Goal: Task Accomplishment & Management: Use online tool/utility

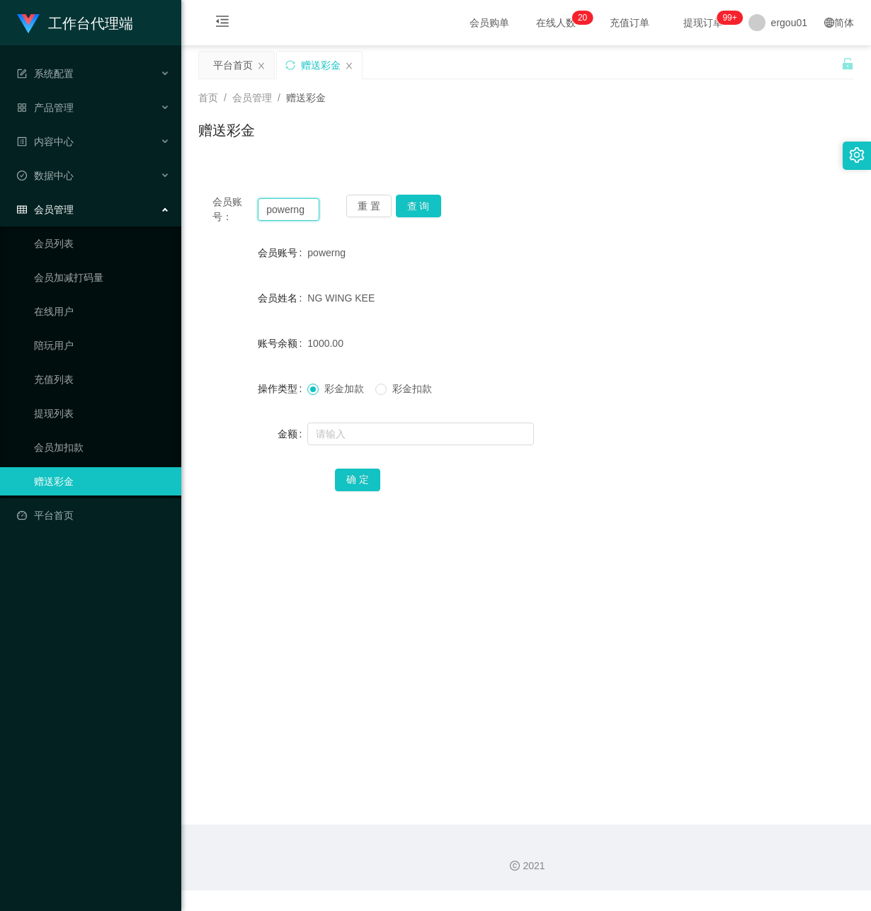
drag, startPoint x: 280, startPoint y: 204, endPoint x: 309, endPoint y: 225, distance: 35.4
click at [280, 204] on input "powerng" at bounding box center [289, 209] width 62 height 23
click at [429, 203] on button "查 询" at bounding box center [418, 206] width 45 height 23
click at [412, 207] on button "查 询" at bounding box center [418, 206] width 45 height 23
click at [74, 399] on link "提现列表" at bounding box center [102, 413] width 136 height 28
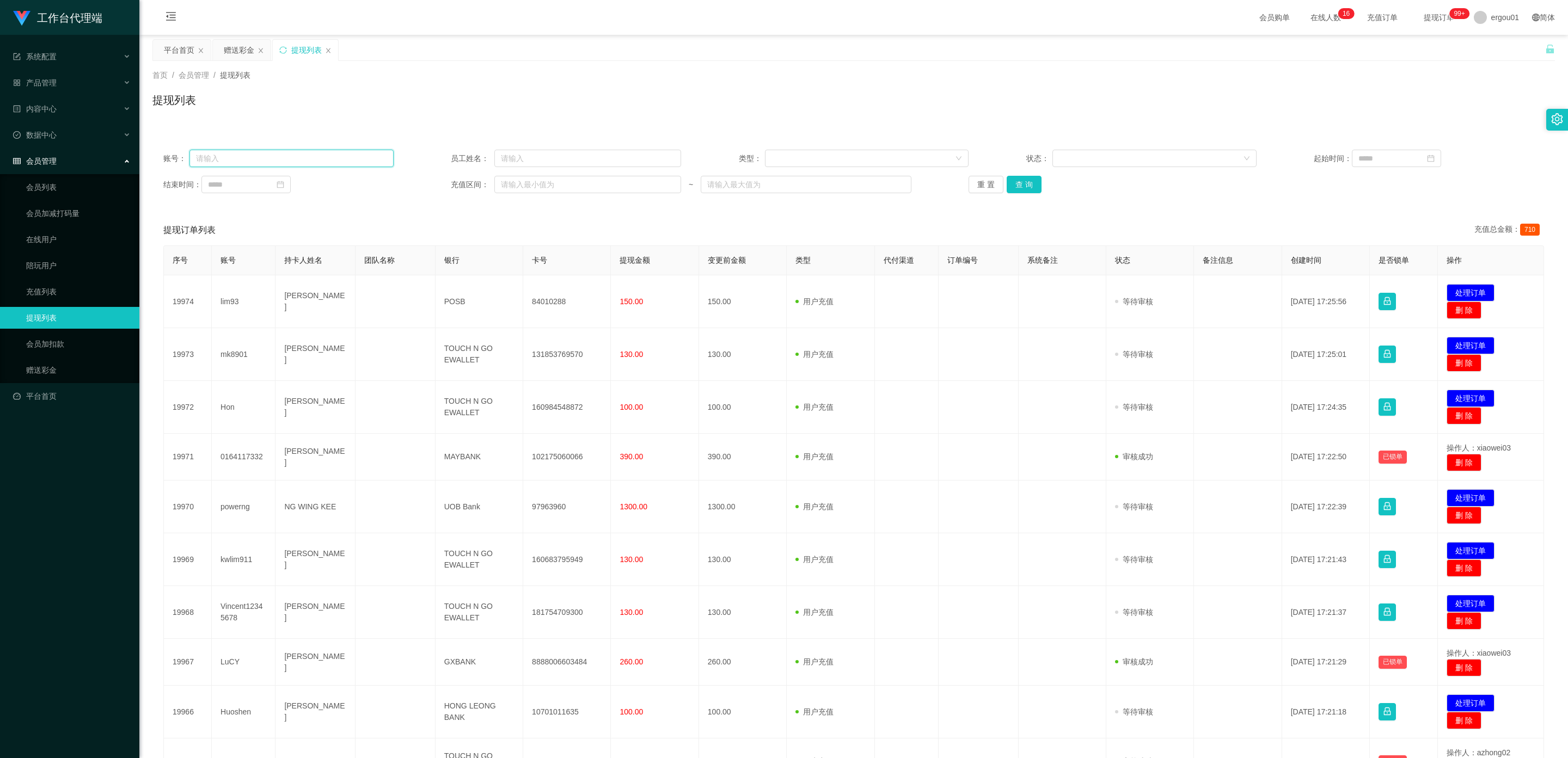
click at [241, 162] on input "text" at bounding box center [291, 158] width 205 height 18
paste input "powerng"
type input "powerng"
drag, startPoint x: 1023, startPoint y: 182, endPoint x: 954, endPoint y: 185, distance: 69.1
click at [669, 181] on button "查 询" at bounding box center [1024, 185] width 35 height 18
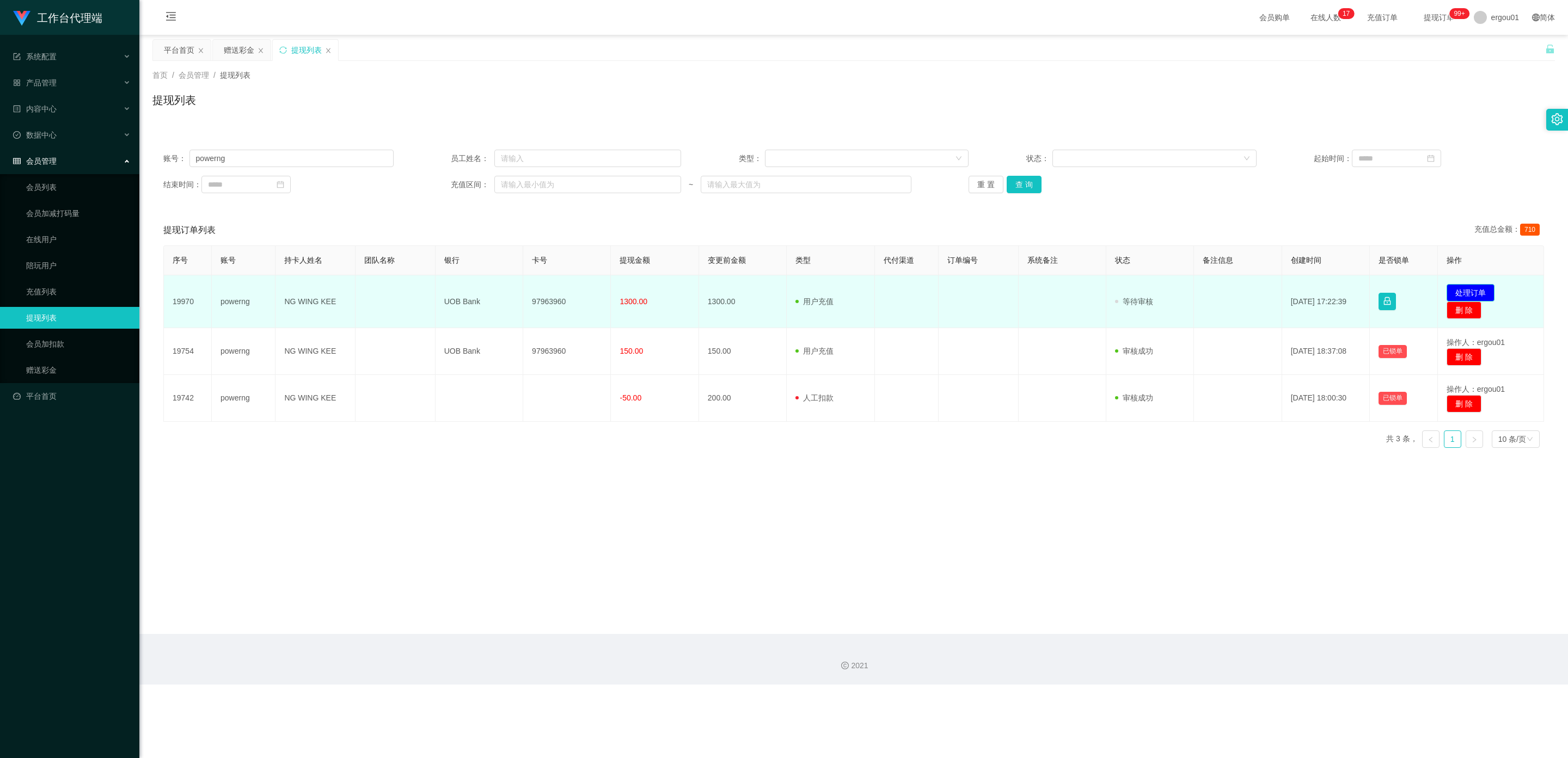
click at [669, 291] on button "处理订单" at bounding box center [1471, 293] width 48 height 18
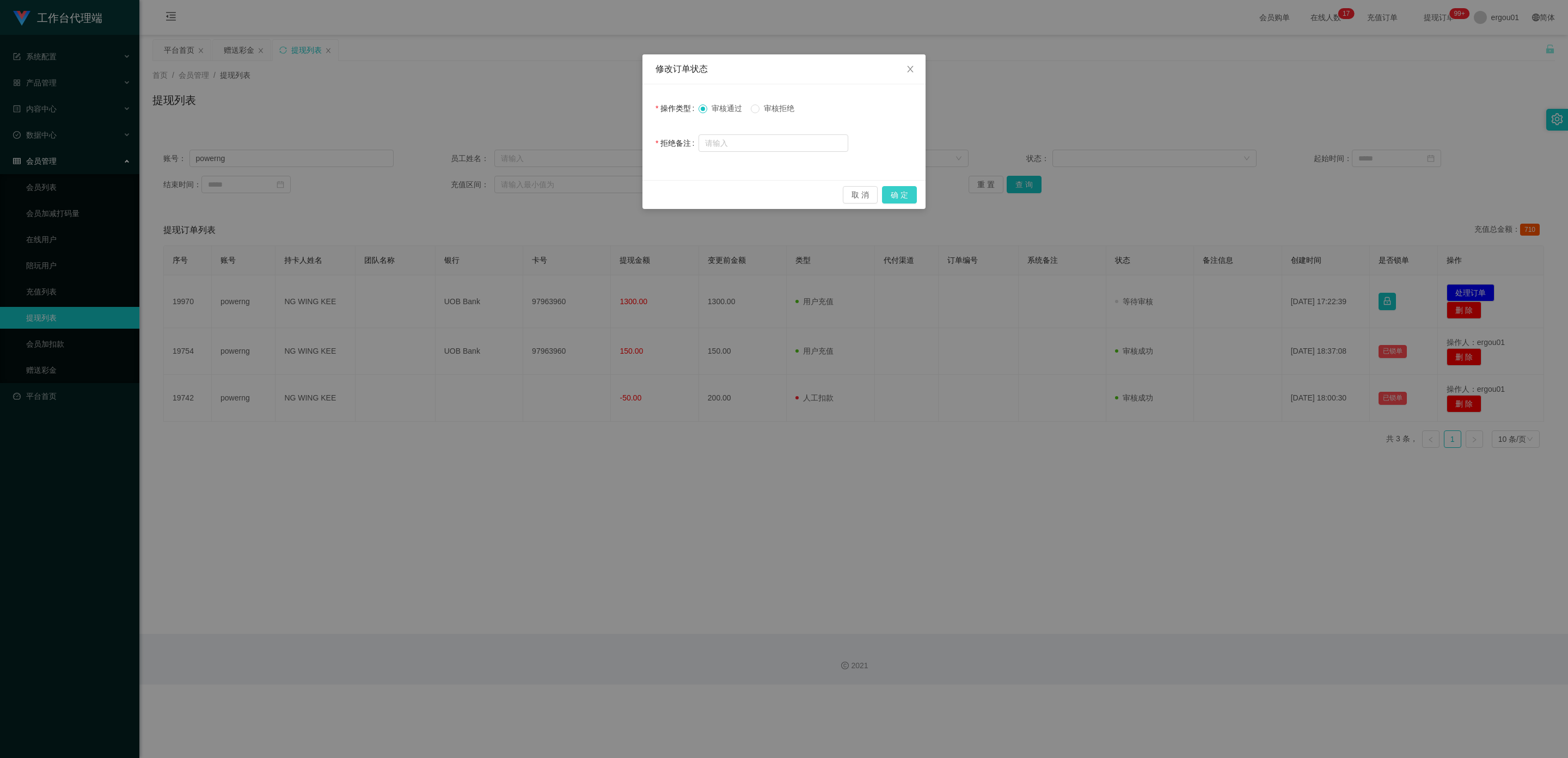
click at [669, 191] on button "确 定" at bounding box center [899, 194] width 35 height 18
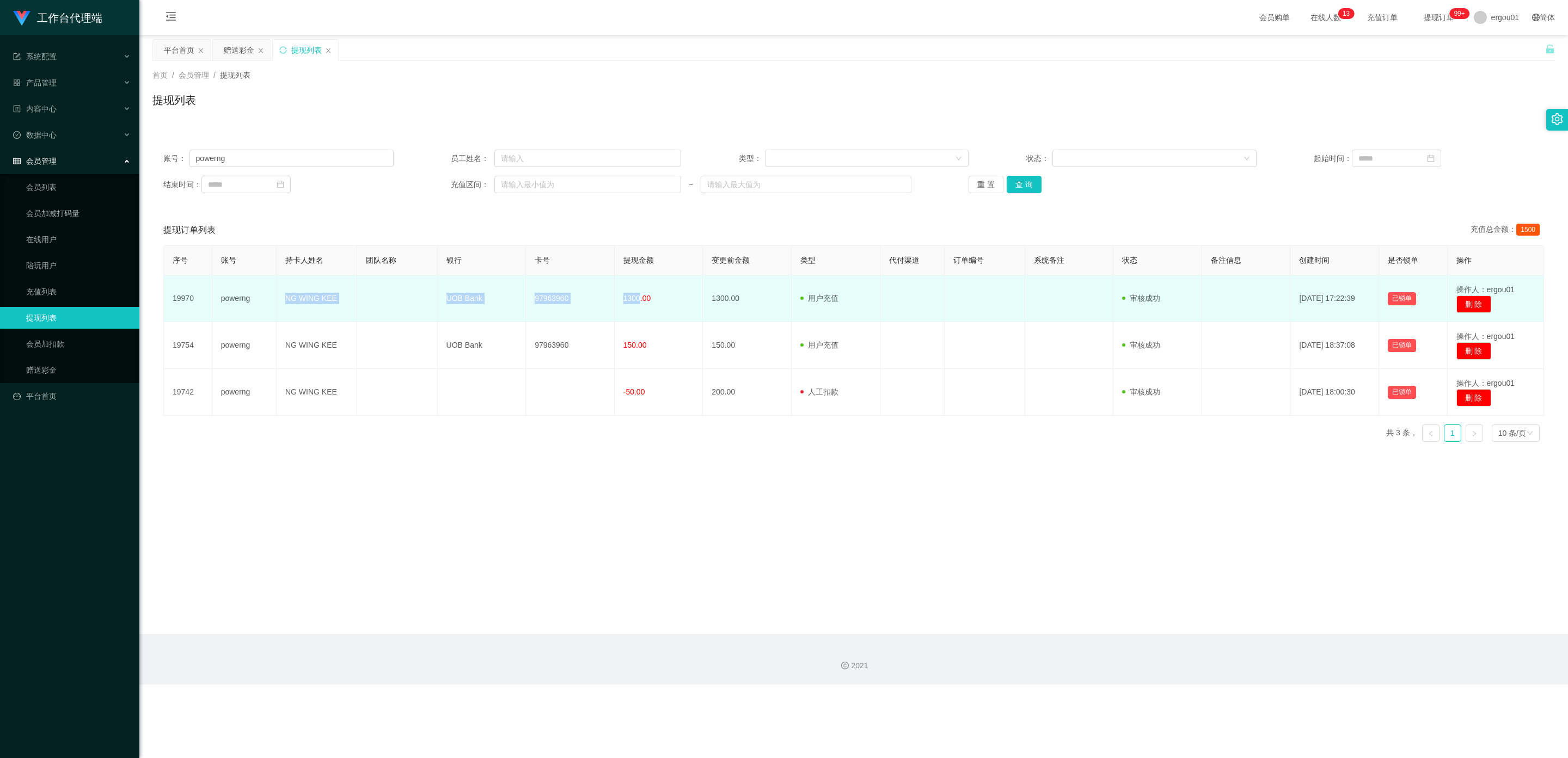
drag, startPoint x: 638, startPoint y: 298, endPoint x: 281, endPoint y: 301, distance: 357.0
click at [281, 301] on tr "19970 powerng NG WING KEE UOB Bank 97963960 1300.00 1300.00 用户充值 人工扣款 审核驳回 审核成功…" at bounding box center [854, 298] width 1380 height 47
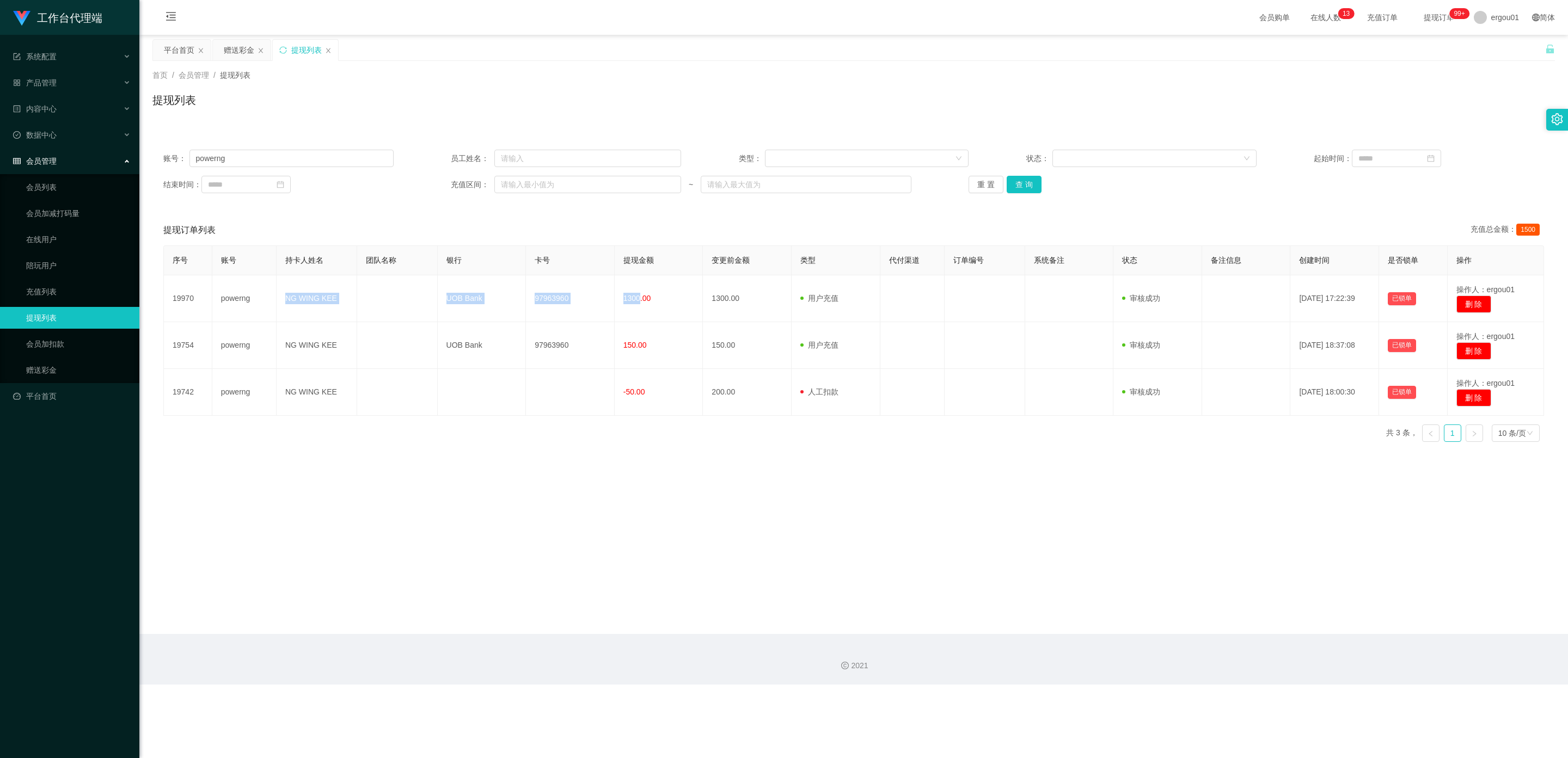
copy tr "NG WING KEE UOB Bank 97963960 1300"
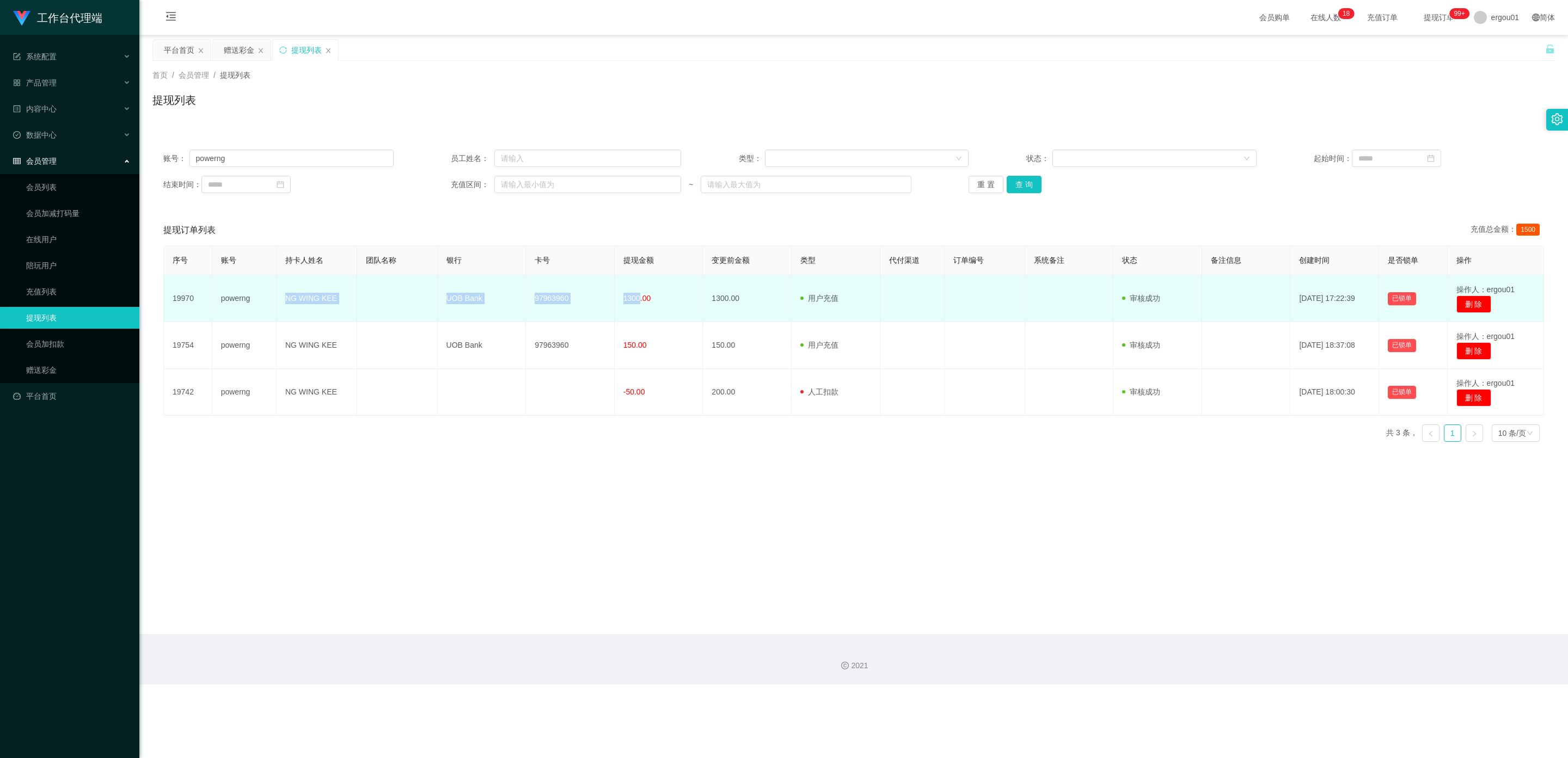
drag, startPoint x: 305, startPoint y: 298, endPoint x: 262, endPoint y: 305, distance: 43.6
click at [305, 298] on td "NG WING KEE" at bounding box center [317, 298] width 81 height 47
drag, startPoint x: 219, startPoint y: 299, endPoint x: 254, endPoint y: 304, distance: 35.4
click at [254, 304] on td "powerng" at bounding box center [245, 298] width 65 height 47
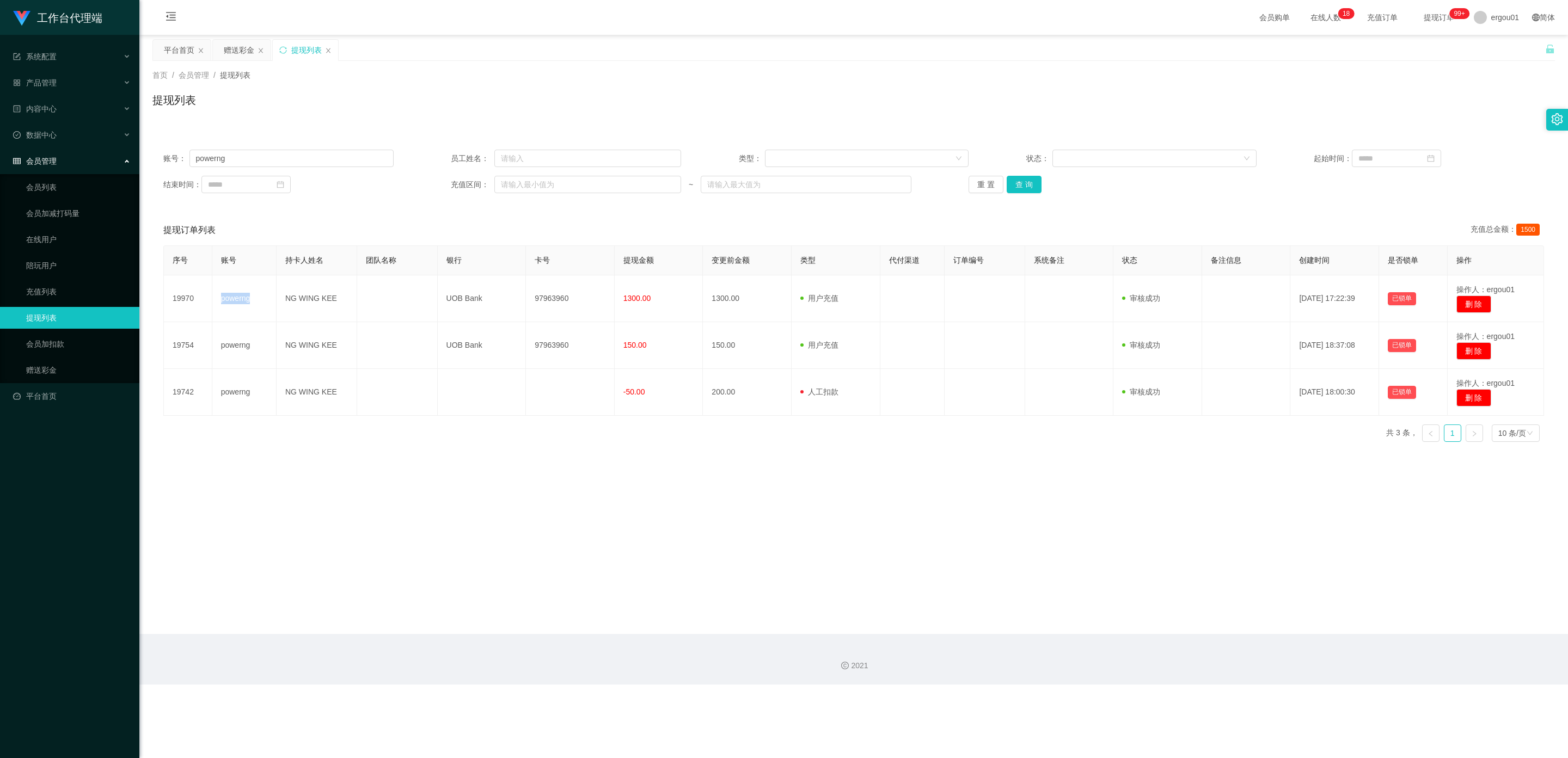
copy td "powerng"
click at [669, 188] on button "查 询" at bounding box center [1024, 185] width 35 height 18
